Goal: Information Seeking & Learning: Learn about a topic

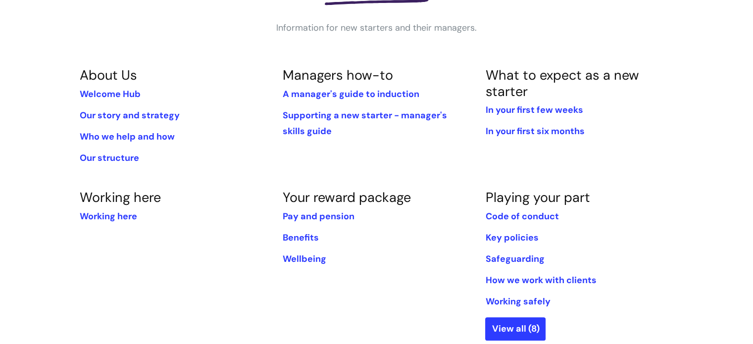
scroll to position [198, 0]
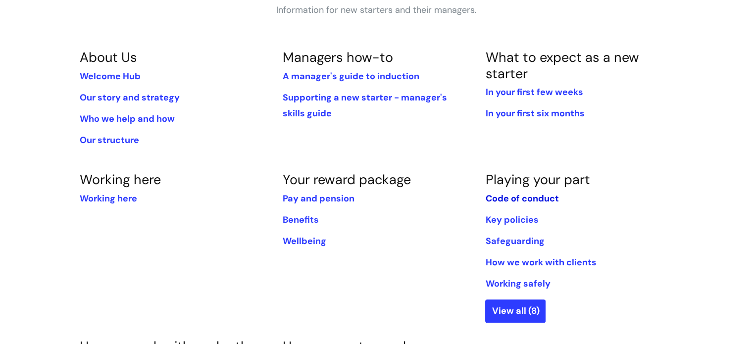
click at [497, 203] on link "Code of conduct" at bounding box center [521, 199] width 73 height 12
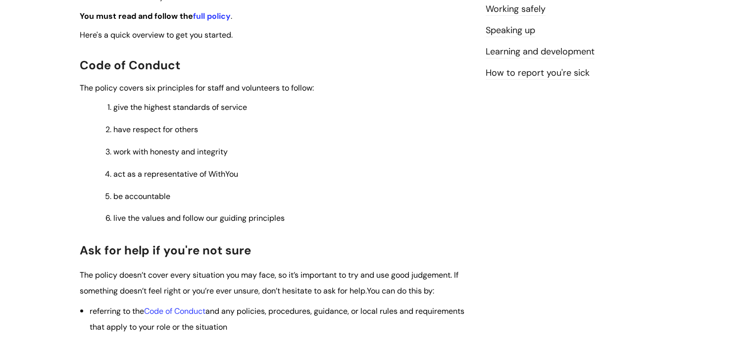
scroll to position [149, 0]
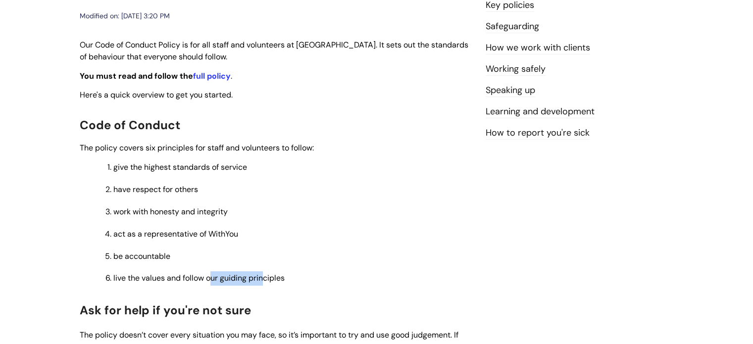
drag, startPoint x: 210, startPoint y: 270, endPoint x: 263, endPoint y: 279, distance: 54.1
click at [263, 279] on ol "give the highest standards of service have respe ct for others work with honest…" at bounding box center [280, 222] width 381 height 125
click at [263, 279] on span "live the values and follow our guiding principles" at bounding box center [198, 278] width 171 height 10
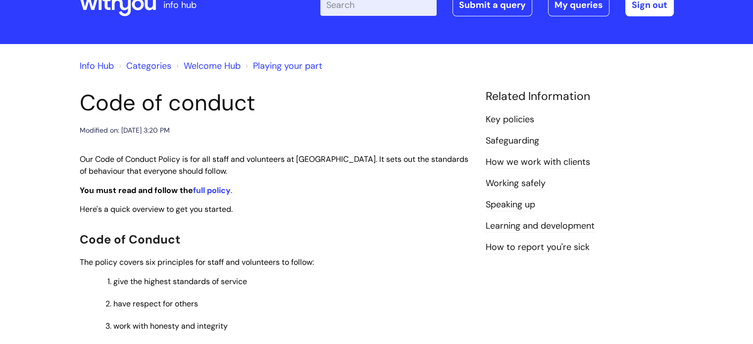
scroll to position [0, 0]
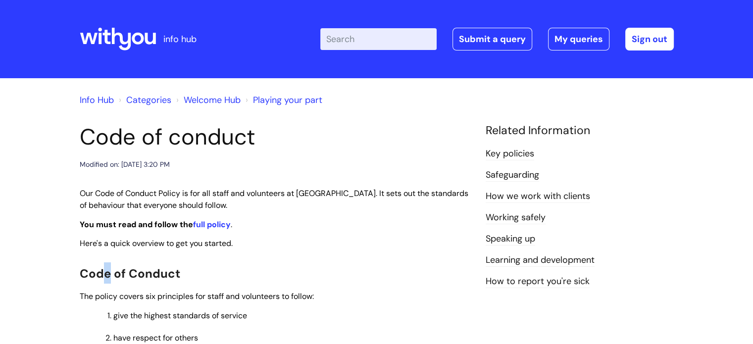
drag, startPoint x: 304, startPoint y: 80, endPoint x: 144, endPoint y: 247, distance: 230.7
click at [213, 226] on strong "full policy" at bounding box center [212, 224] width 38 height 10
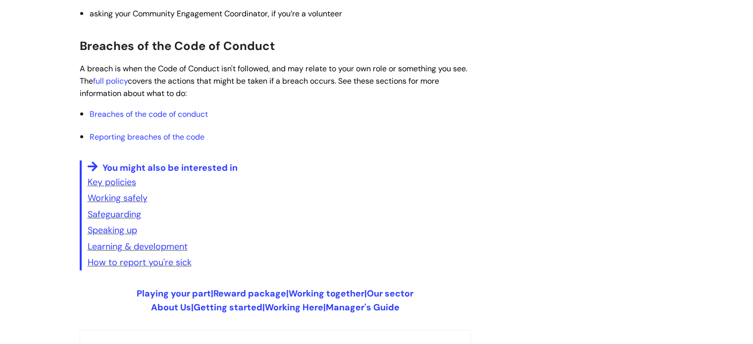
scroll to position [693, 0]
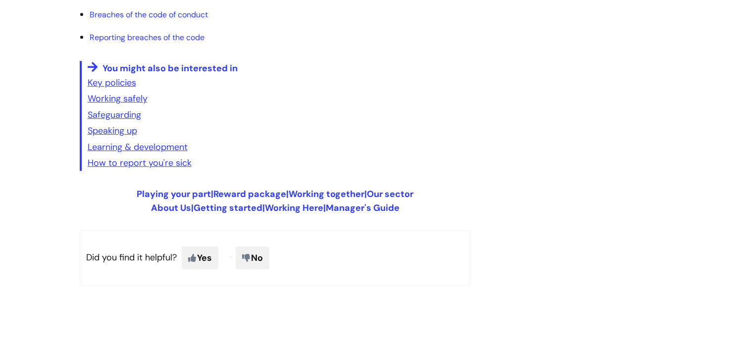
click at [123, 156] on p "How to report you're sick" at bounding box center [279, 163] width 383 height 16
click at [123, 158] on link "How to report you're sick" at bounding box center [140, 163] width 104 height 12
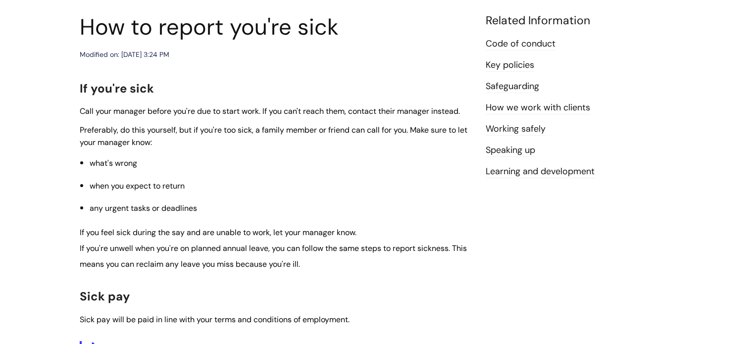
scroll to position [50, 0]
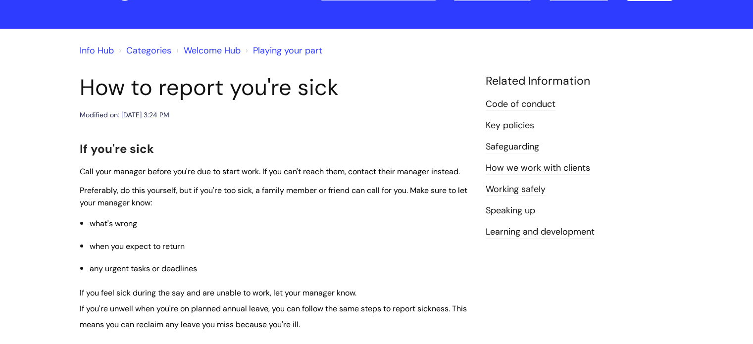
click at [511, 168] on link "How we work with clients" at bounding box center [538, 168] width 104 height 13
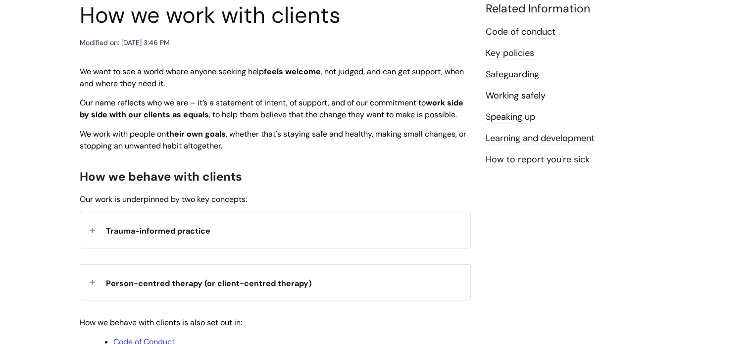
scroll to position [149, 0]
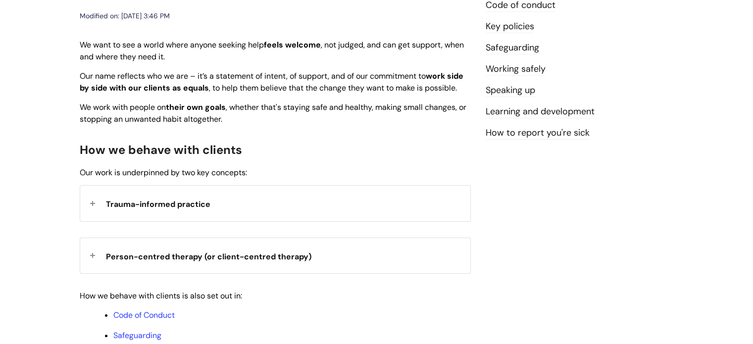
click at [209, 209] on span "Trauma-informed practice" at bounding box center [158, 204] width 104 height 10
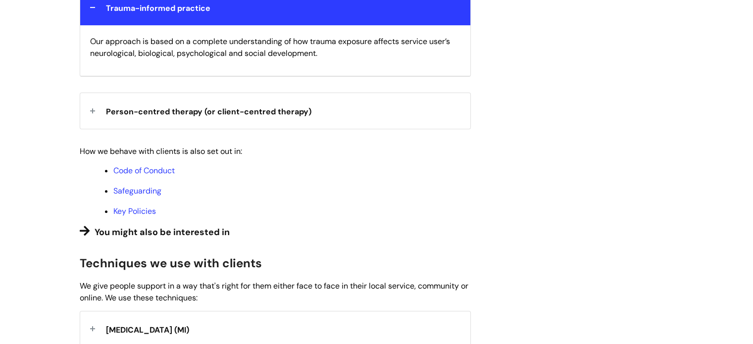
scroll to position [347, 0]
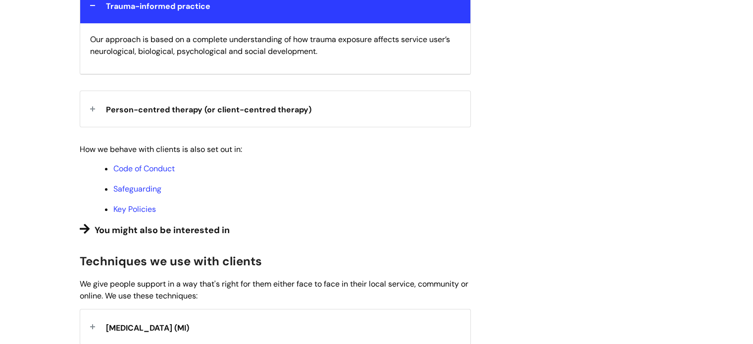
click at [202, 126] on div "Person-centred therapy (or client-centred therapy)" at bounding box center [275, 108] width 390 height 35
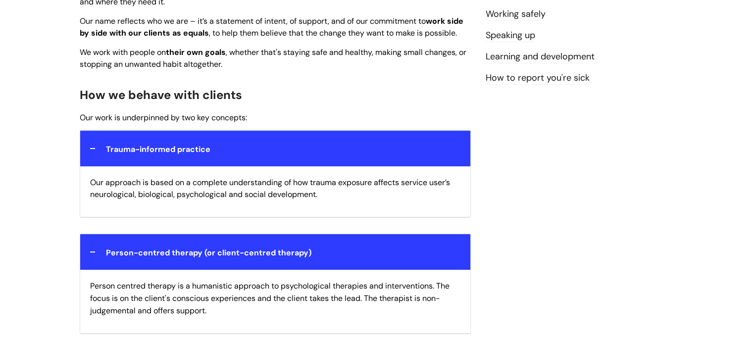
scroll to position [198, 0]
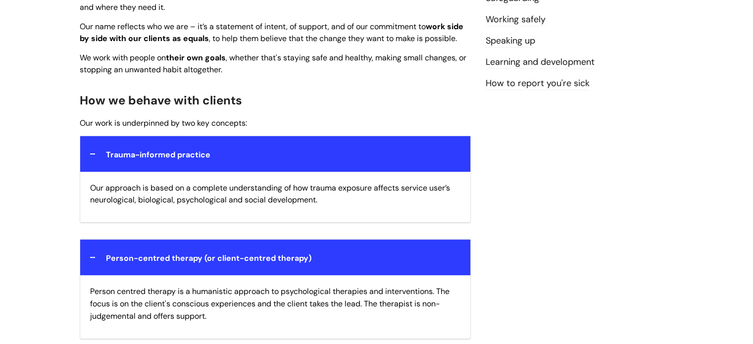
click at [116, 255] on div "Person-centred therapy (or client-centred therapy)" at bounding box center [275, 257] width 390 height 35
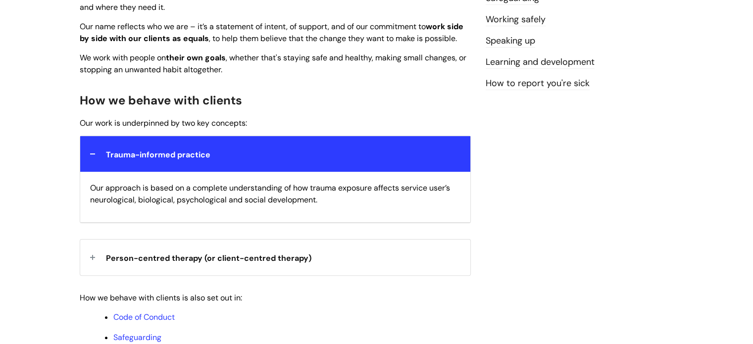
click at [139, 206] on p "Our approach is based on a complete understanding of how trauma exposure affect…" at bounding box center [275, 194] width 370 height 25
click at [150, 186] on div "Our approach is based on a complete understanding of how trauma exposure affect…" at bounding box center [275, 197] width 390 height 51
click at [159, 171] on div "Trauma-informed practice" at bounding box center [275, 153] width 390 height 35
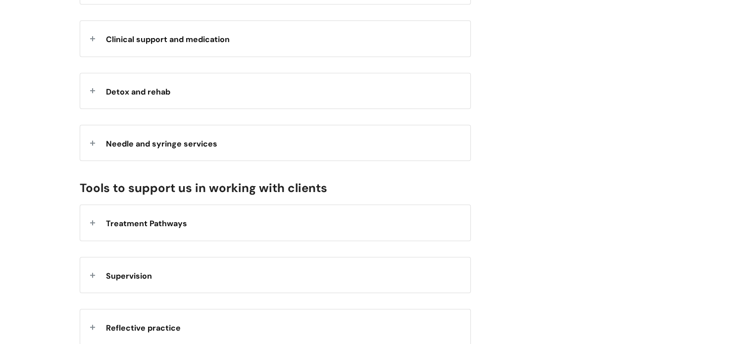
scroll to position [891, 0]
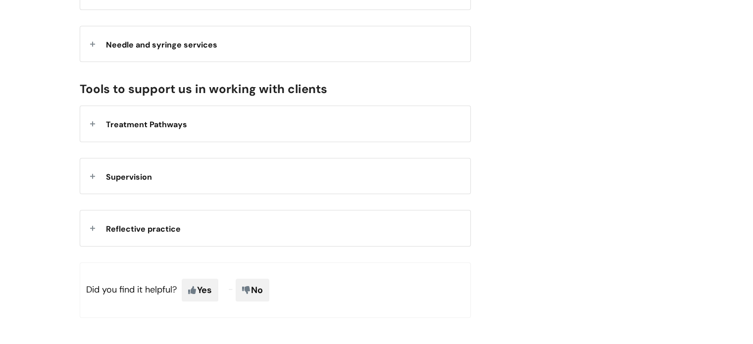
click at [228, 61] on div "Needle and syringe services" at bounding box center [275, 43] width 390 height 35
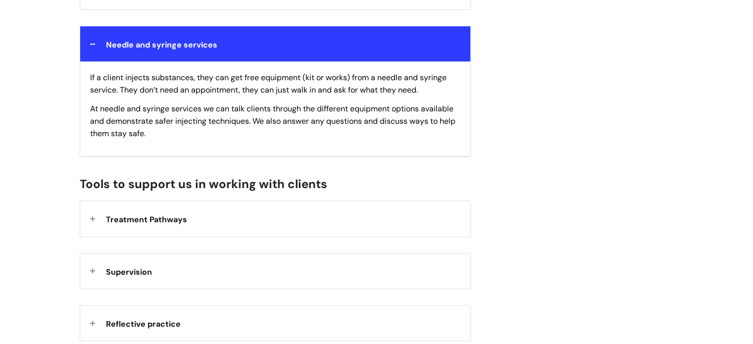
click at [285, 287] on div "Supervision" at bounding box center [275, 270] width 390 height 35
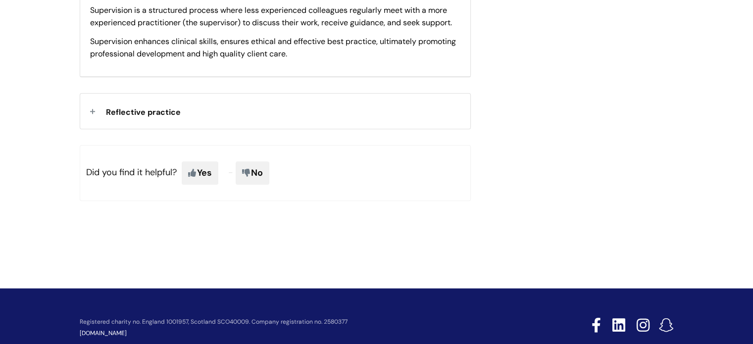
scroll to position [1188, 0]
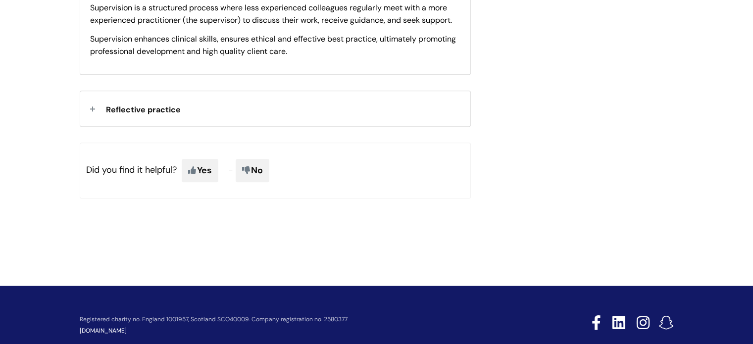
click at [269, 106] on div "Reflective practice" at bounding box center [275, 108] width 390 height 35
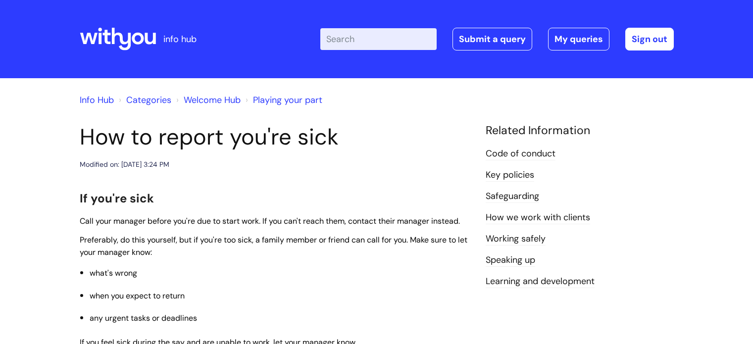
scroll to position [50, 0]
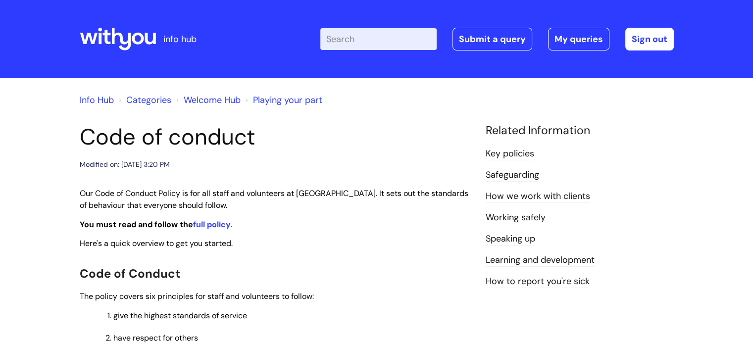
click at [143, 99] on link "Categories" at bounding box center [148, 100] width 45 height 12
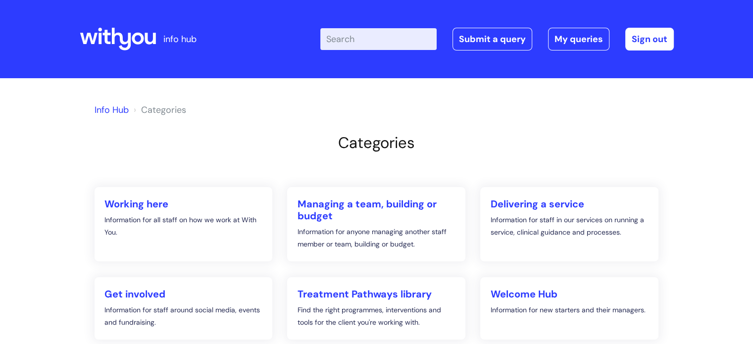
scroll to position [198, 0]
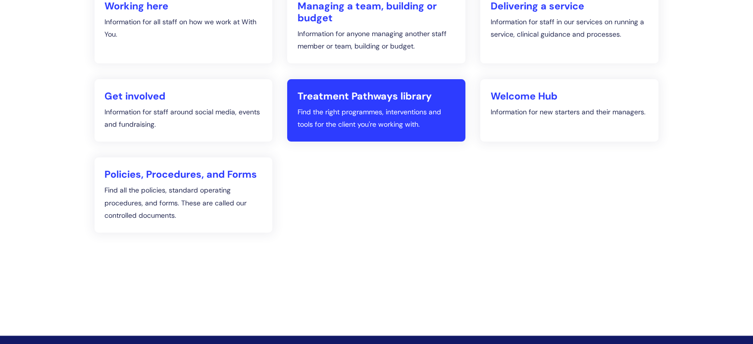
click at [365, 97] on h2 "Treatment Pathways library" at bounding box center [376, 96] width 158 height 12
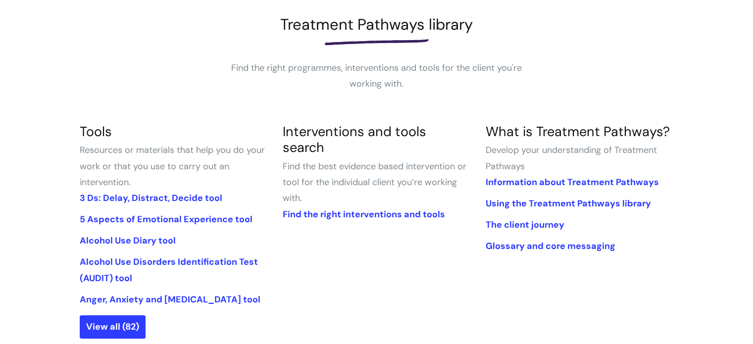
scroll to position [198, 0]
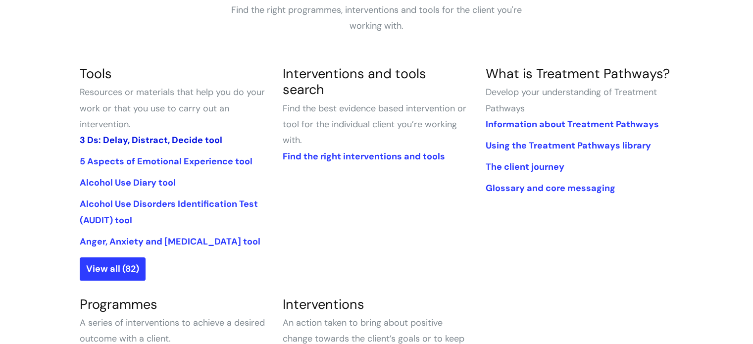
click at [163, 139] on link "3 Ds: Delay, Distract, Decide tool" at bounding box center [151, 140] width 143 height 12
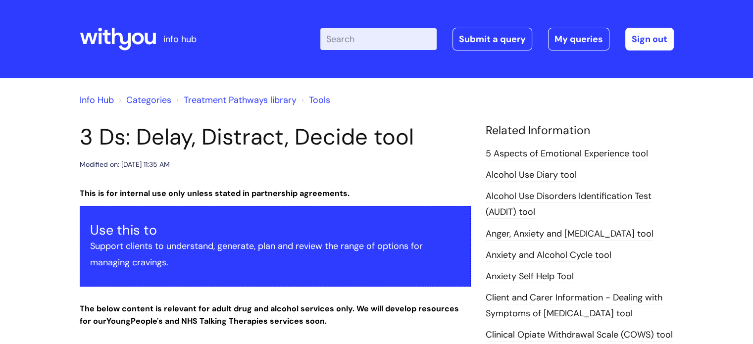
click at [526, 152] on link "5 Aspects of Emotional Experience tool" at bounding box center [567, 154] width 162 height 13
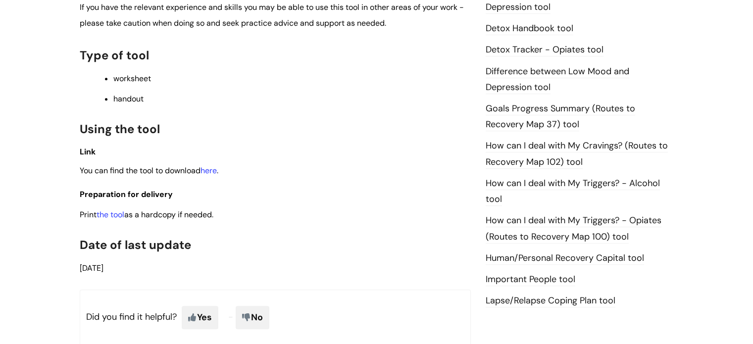
scroll to position [693, 0]
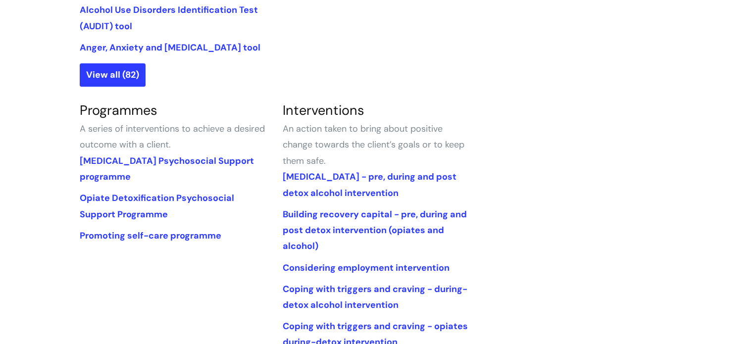
scroll to position [396, 0]
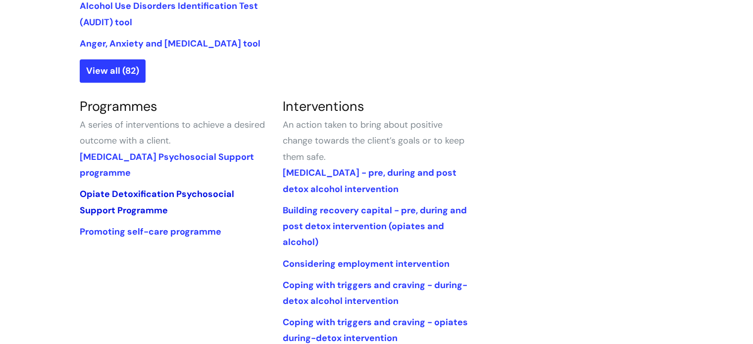
click at [174, 200] on link "Opiate Detoxification Psychosocial Support Programme" at bounding box center [157, 202] width 154 height 28
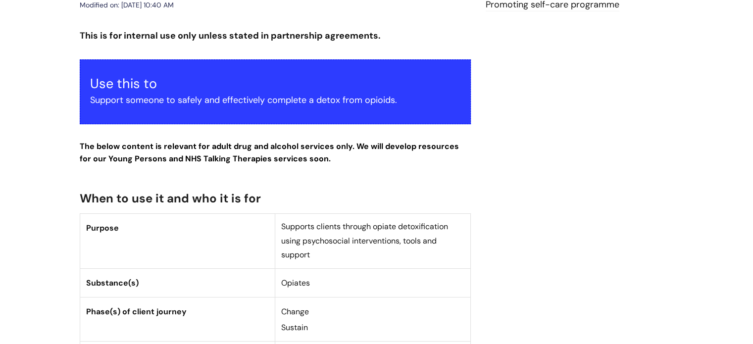
scroll to position [347, 0]
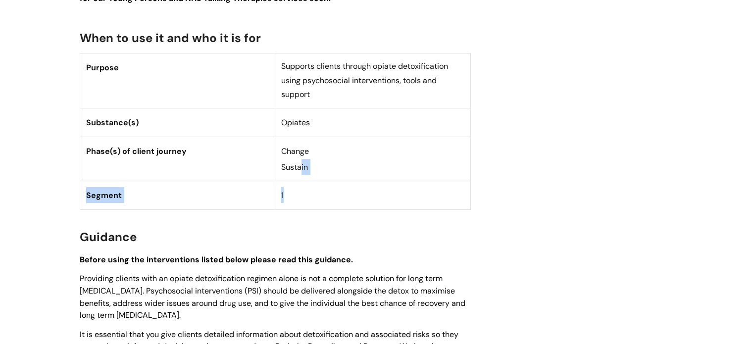
drag, startPoint x: 299, startPoint y: 165, endPoint x: 312, endPoint y: 204, distance: 41.3
click at [312, 204] on tbody "Purpose Supports clients through opiate detoxification using psychosocial inter…" at bounding box center [275, 131] width 391 height 156
click at [312, 204] on td "1" at bounding box center [373, 195] width 196 height 28
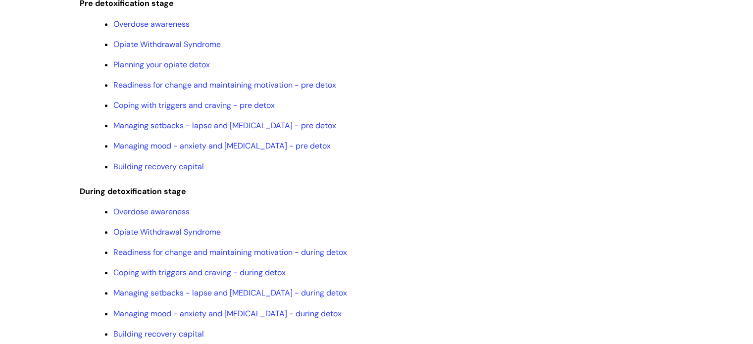
scroll to position [1386, 0]
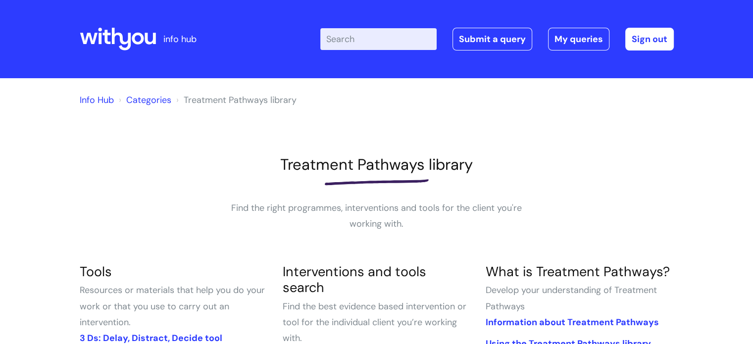
click at [103, 99] on link "Info Hub" at bounding box center [97, 100] width 34 height 12
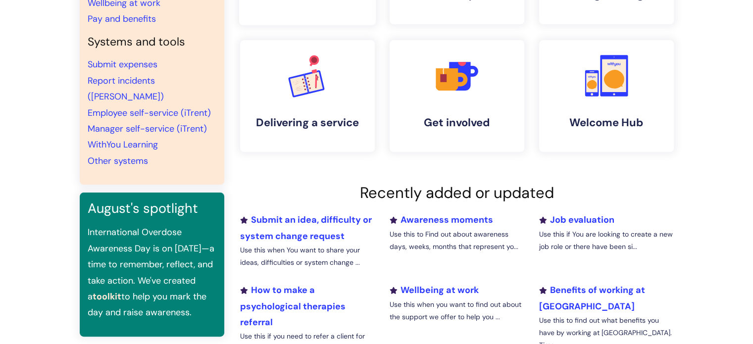
scroll to position [149, 0]
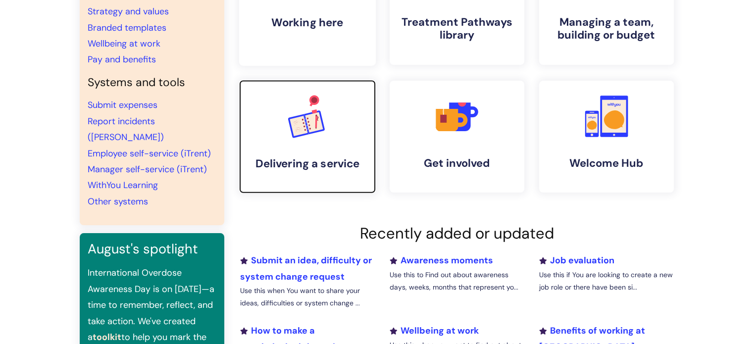
click at [263, 127] on link ".cls-1{font-family:DMSans-Bold, 'DM Sans';font-size:43.1802px;font-weight:700;}…" at bounding box center [307, 137] width 137 height 114
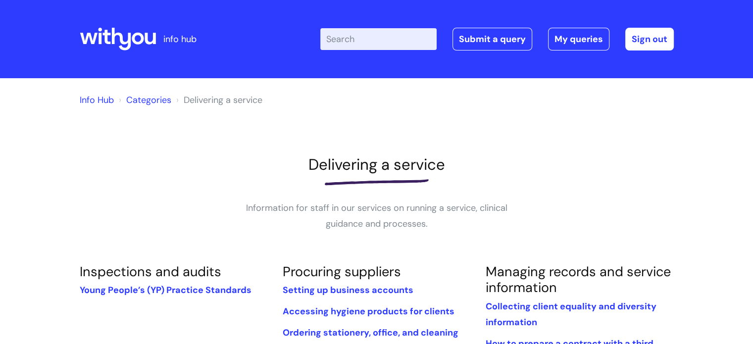
scroll to position [149, 0]
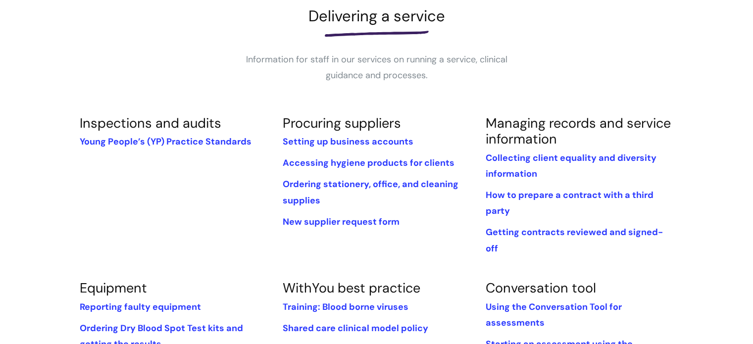
click at [158, 320] on li "Ordering Dry Blood Spot Test kits and getting the results" at bounding box center [174, 336] width 188 height 32
click at [156, 301] on link "Reporting faulty equipment" at bounding box center [140, 307] width 121 height 12
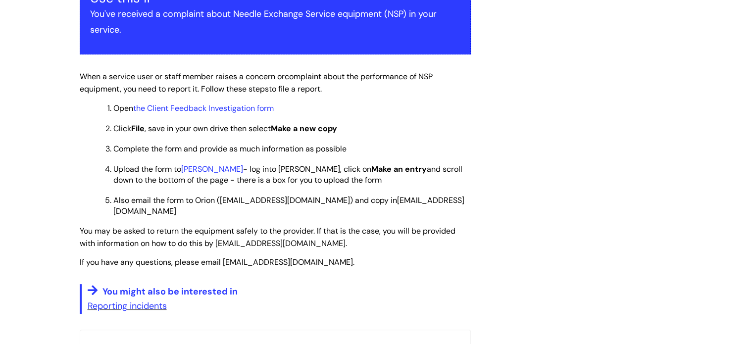
scroll to position [198, 0]
